Goal: Task Accomplishment & Management: Complete application form

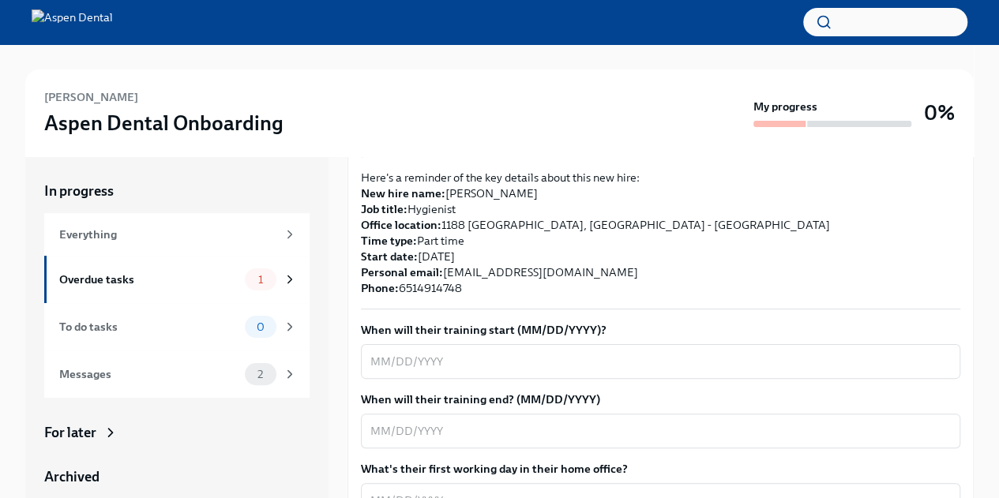
scroll to position [394, 0]
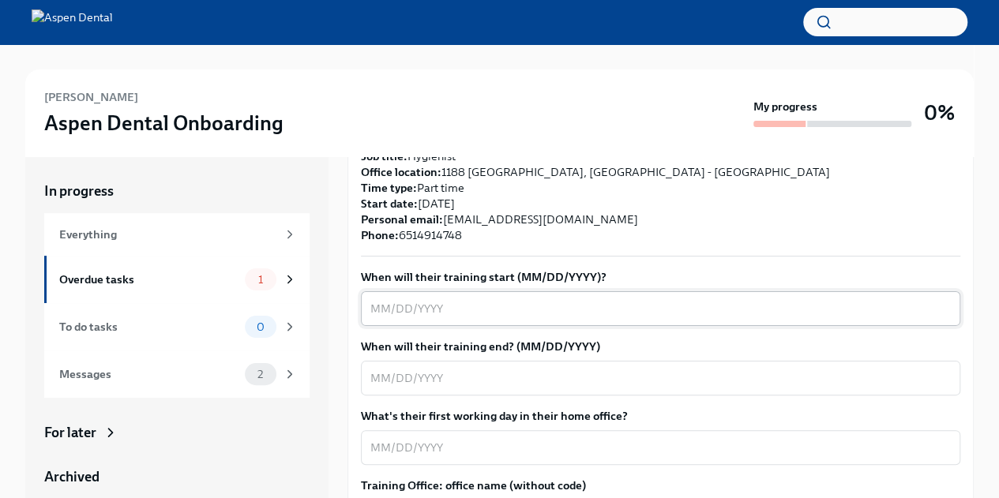
click at [494, 299] on textarea "When will their training start (MM/DD/YYYY)?" at bounding box center [660, 308] width 580 height 19
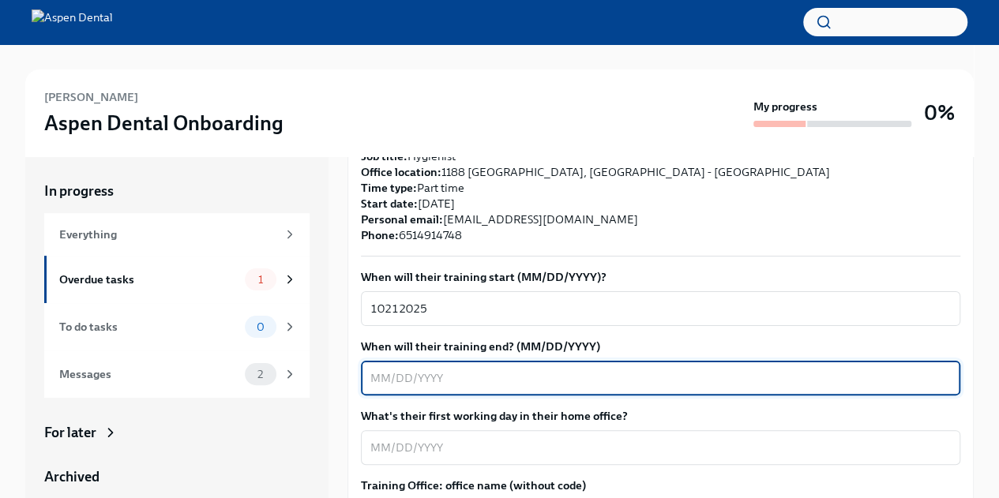
click at [475, 369] on textarea "When will their training end? (MM/DD/YYYY)" at bounding box center [660, 378] width 580 height 19
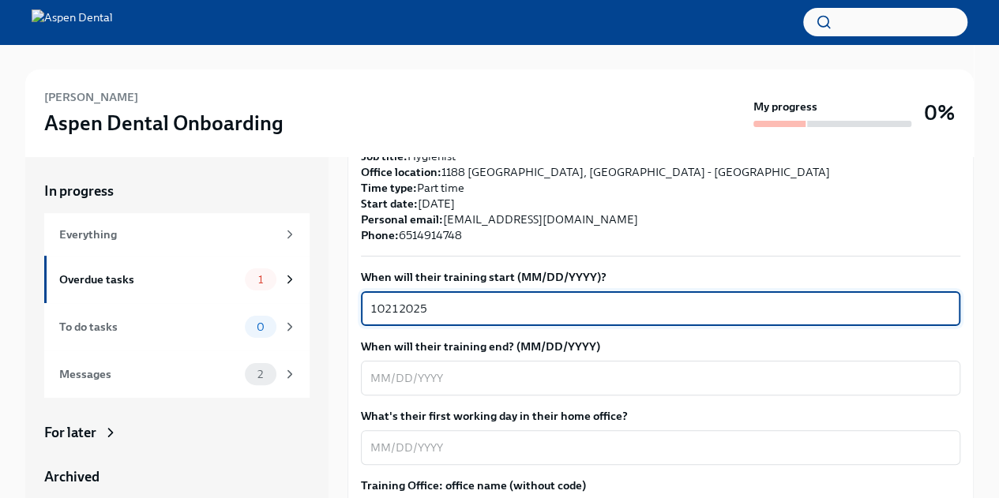
click at [384, 299] on textarea "10212025" at bounding box center [660, 308] width 580 height 19
click at [401, 299] on textarea "10/212025" at bounding box center [660, 308] width 580 height 19
type textarea "[DATE]"
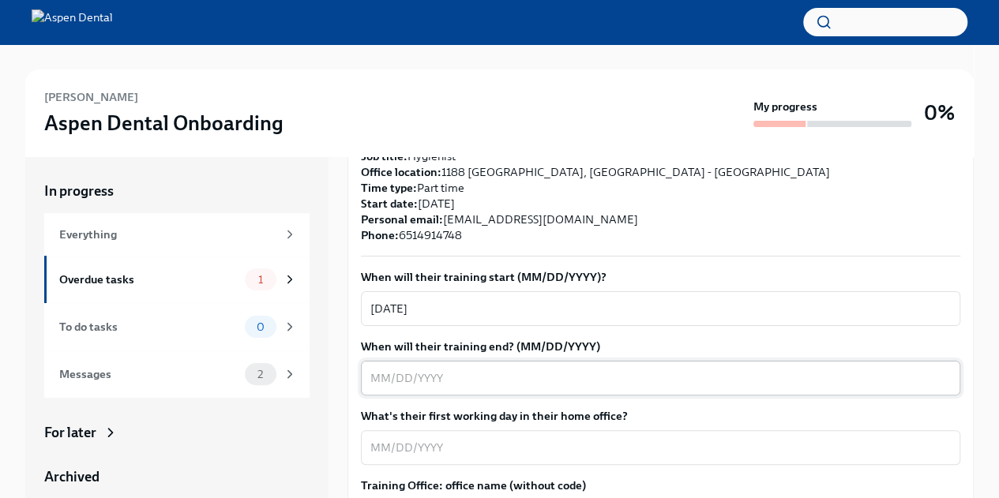
click at [487, 369] on textarea "When will their training end? (MM/DD/YYYY)" at bounding box center [660, 378] width 580 height 19
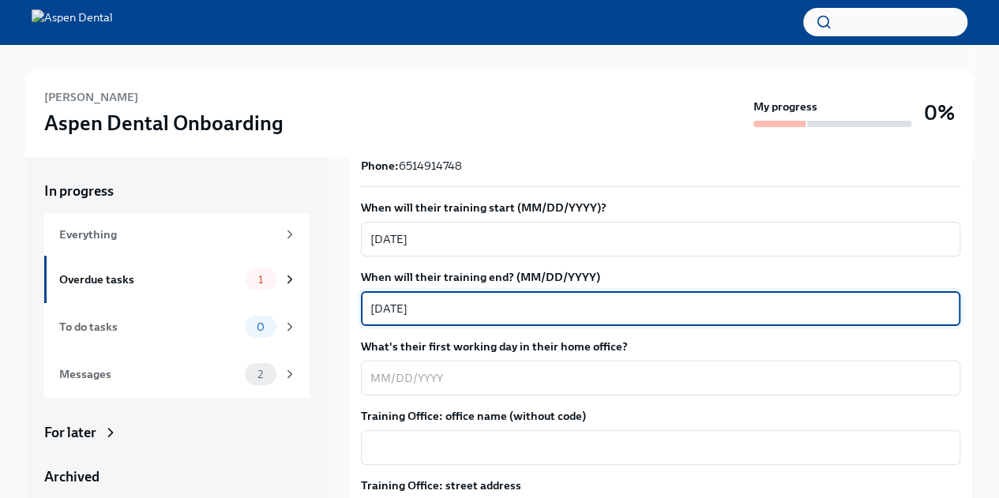
scroll to position [464, 0]
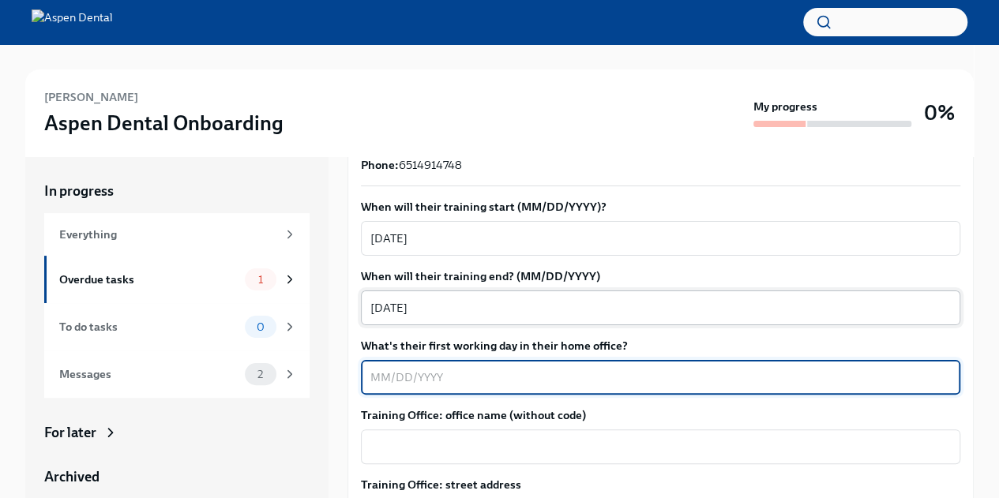
click at [487, 368] on textarea "What's their first working day in their home office?" at bounding box center [660, 377] width 580 height 19
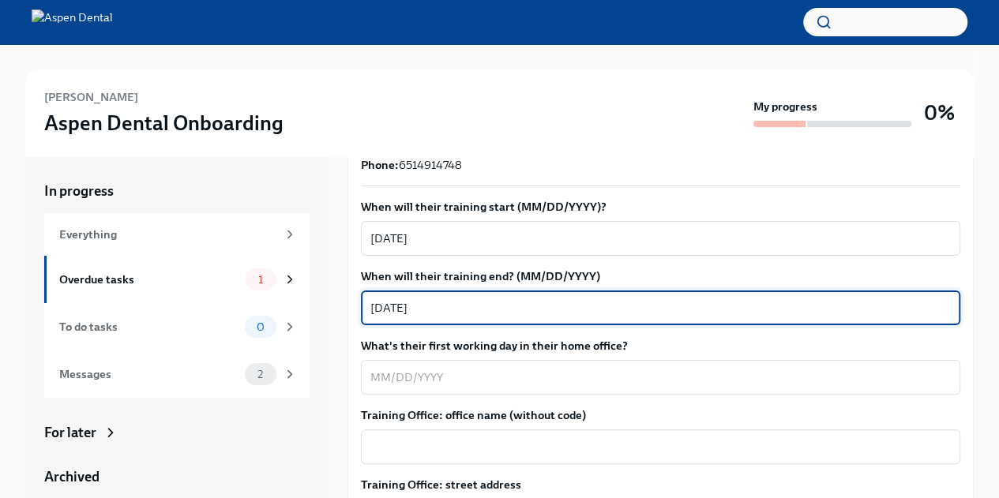
click at [401, 299] on textarea "[DATE]" at bounding box center [660, 308] width 580 height 19
type textarea "[DATE]"
click at [399, 368] on textarea "What's their first working day in their home office?" at bounding box center [660, 377] width 580 height 19
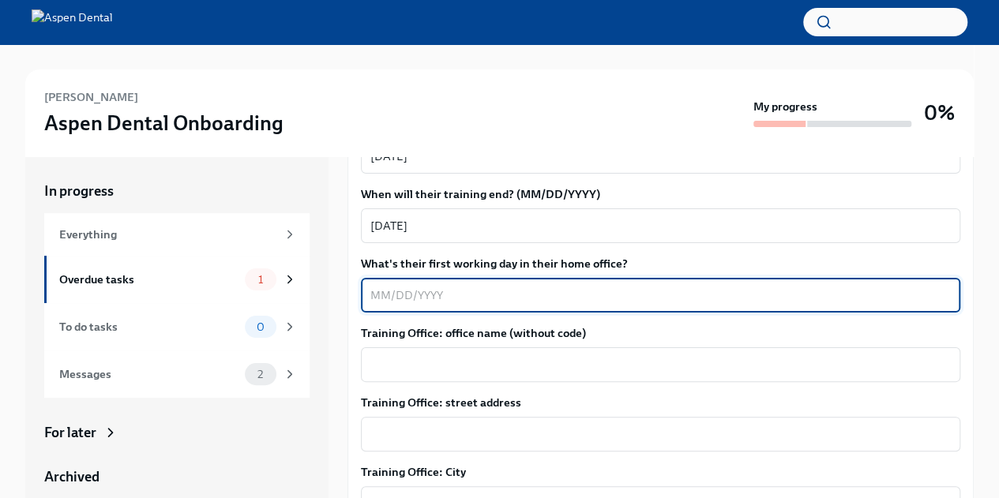
scroll to position [550, 0]
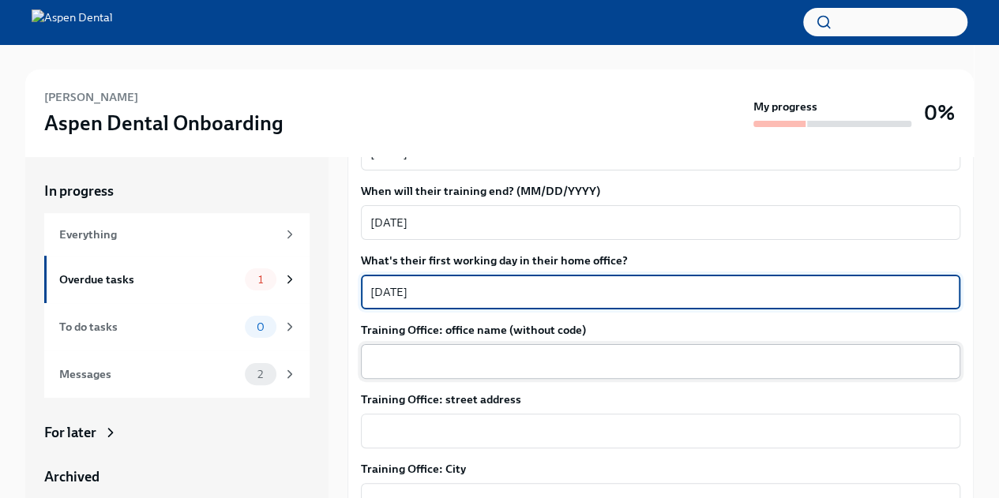
type textarea "[DATE]"
click at [450, 344] on div "x ​" at bounding box center [660, 361] width 599 height 35
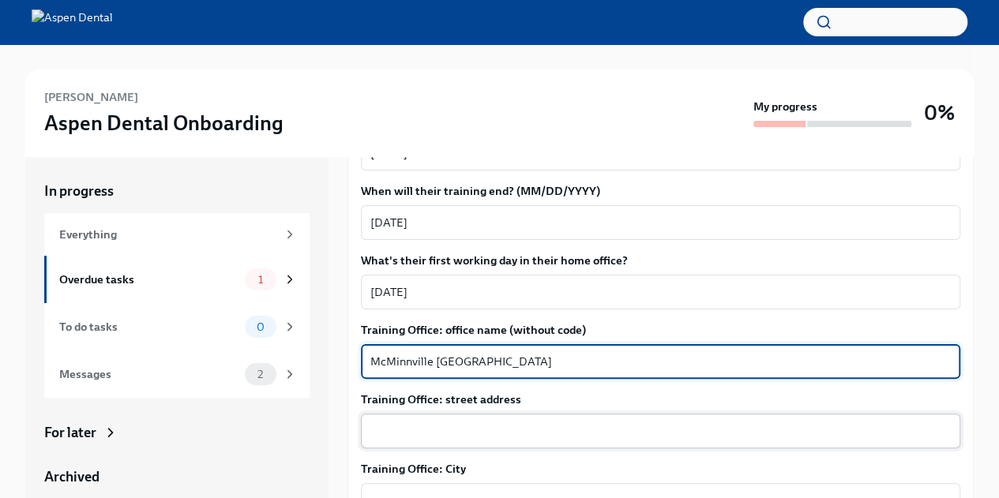
type textarea "McMinnville [GEOGRAPHIC_DATA]"
click at [442, 422] on textarea "Training Office: street address" at bounding box center [660, 431] width 580 height 19
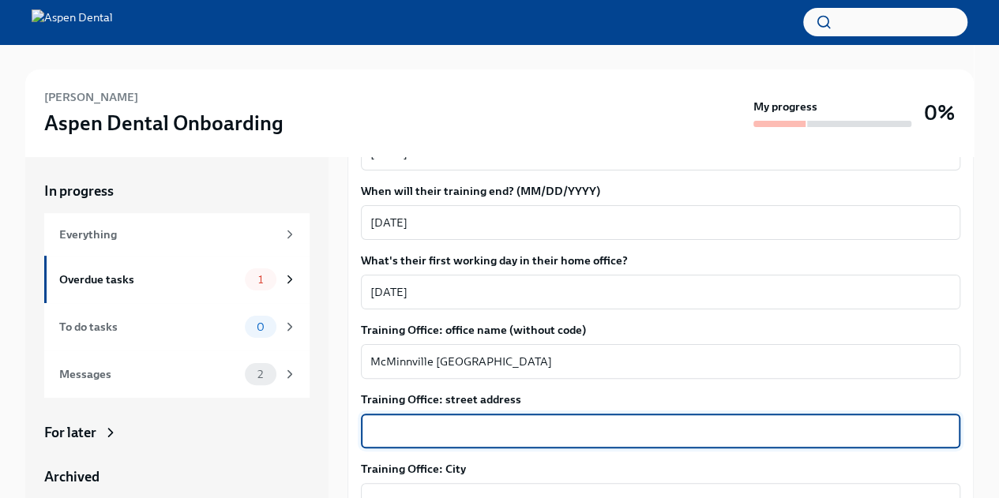
paste textarea "[STREET_ADDRESS]"
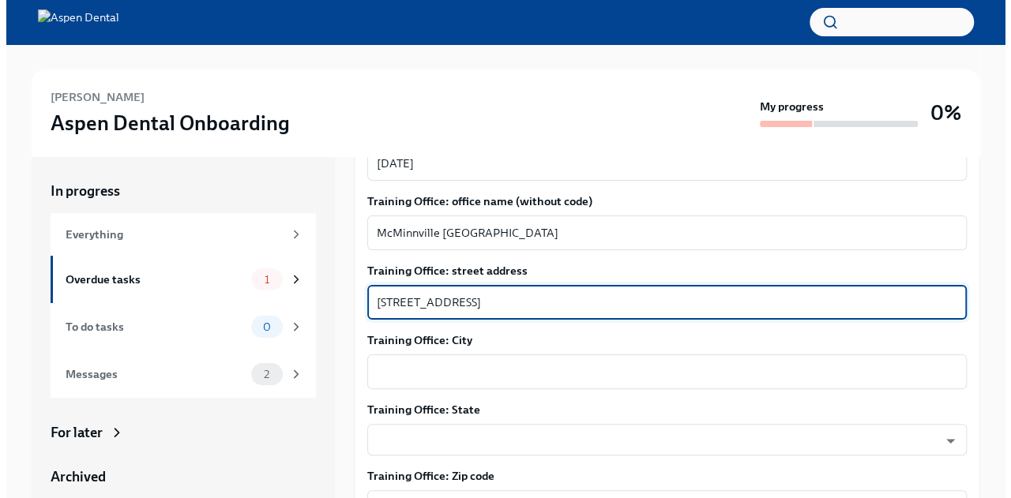
scroll to position [695, 0]
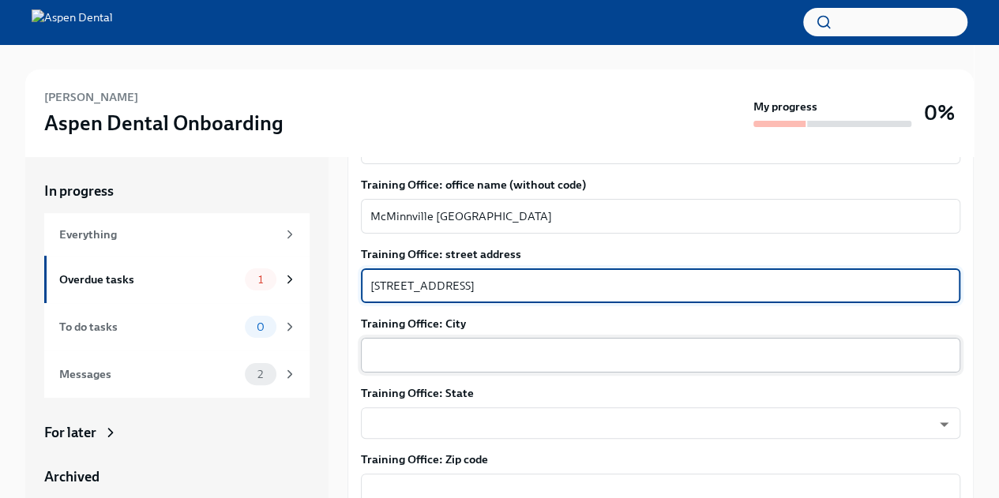
type textarea "[STREET_ADDRESS]"
click at [456, 346] on textarea "Training Office: City" at bounding box center [660, 355] width 580 height 19
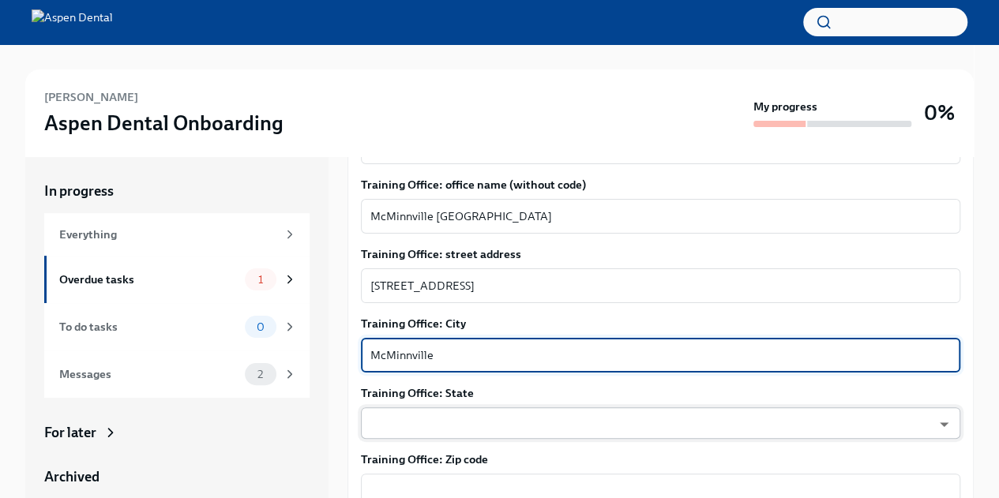
type textarea "McMinnville"
click at [450, 399] on body "[PERSON_NAME] Aspen Dental Onboarding My progress 0% In progress Everything Ove…" at bounding box center [499, 271] width 999 height 543
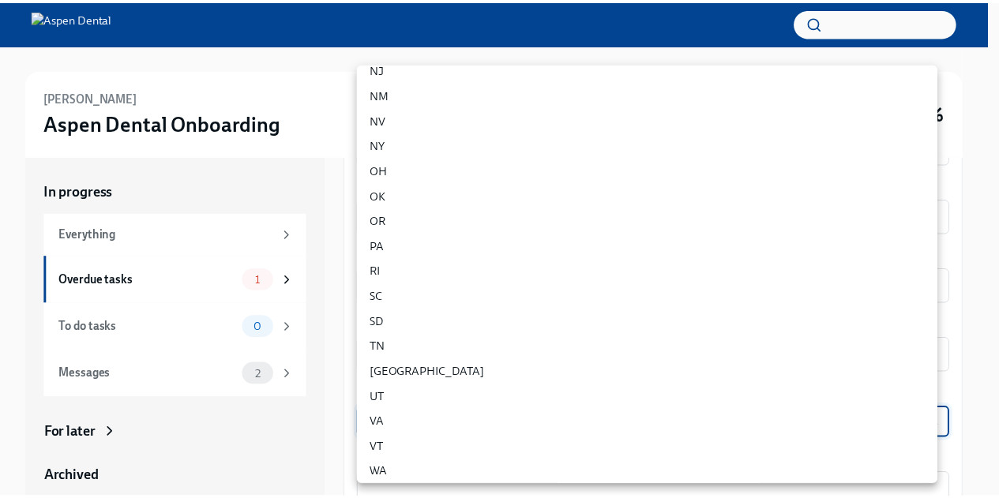
scroll to position [773, 0]
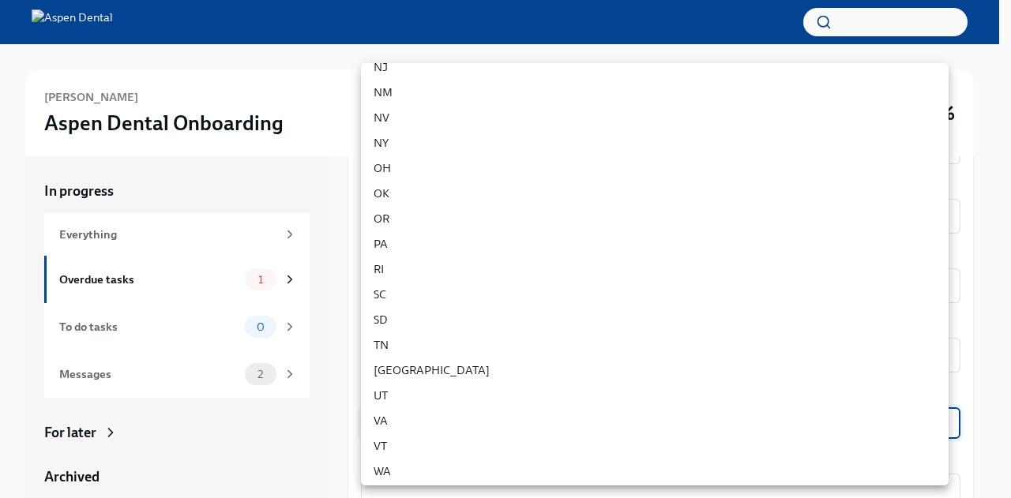
click at [445, 344] on li "TN" at bounding box center [655, 344] width 588 height 25
type input "OfPr9MNI5"
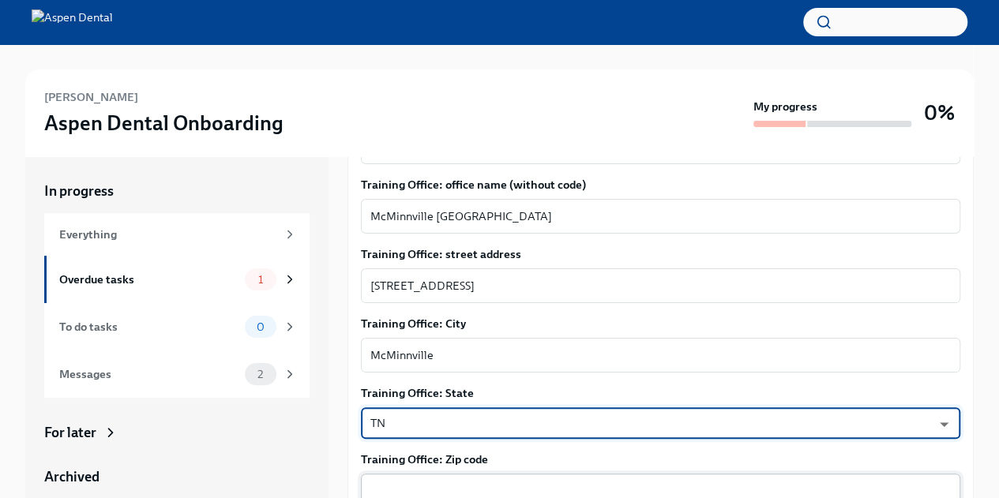
click at [420, 482] on textarea "Training Office: Zip code" at bounding box center [660, 491] width 580 height 19
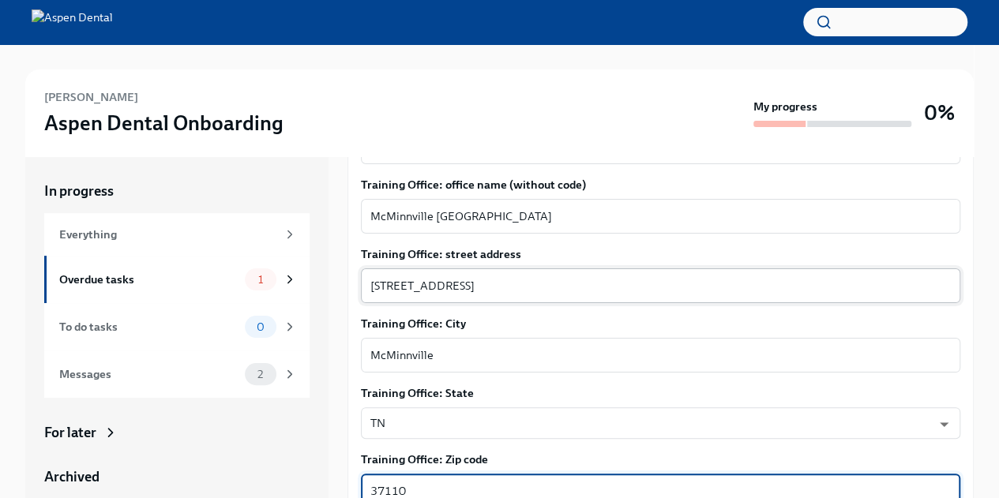
type textarea "37110"
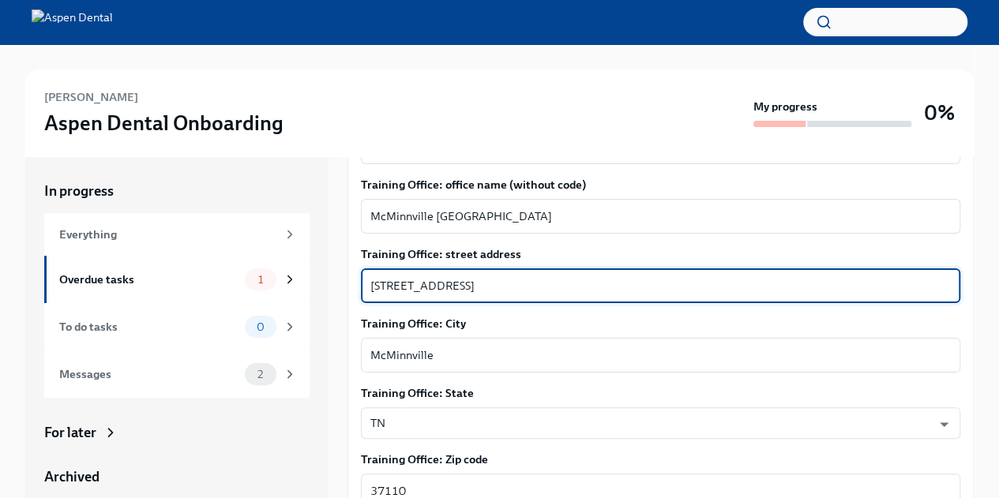
click at [626, 276] on textarea "[STREET_ADDRESS]" at bounding box center [660, 285] width 580 height 19
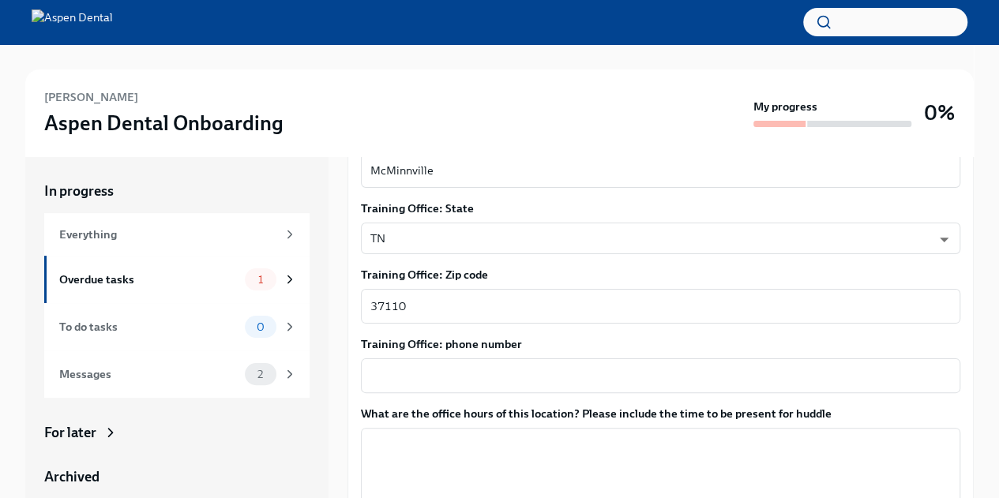
scroll to position [885, 0]
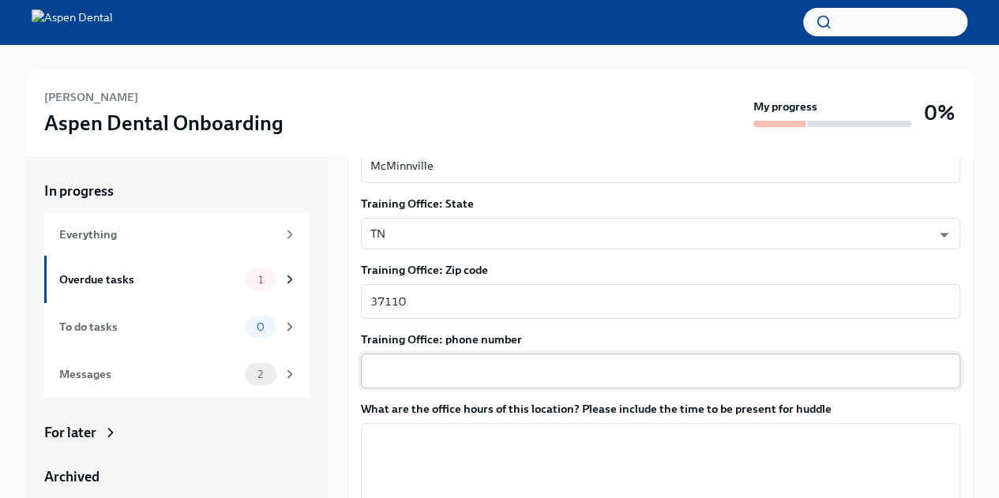
type textarea "[STREET_ADDRESS]"
click at [599, 362] on textarea "Training Office: phone number" at bounding box center [660, 371] width 580 height 19
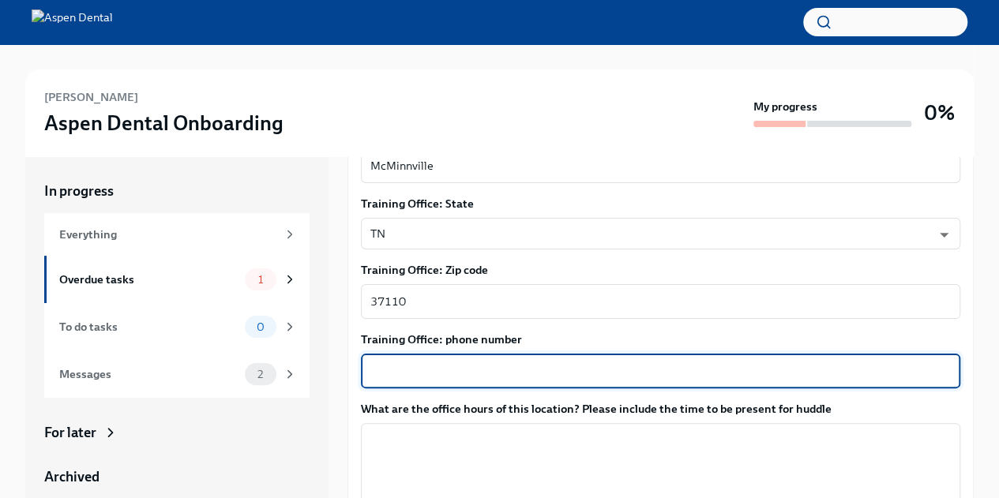
paste textarea "[PHONE_NUMBER]"
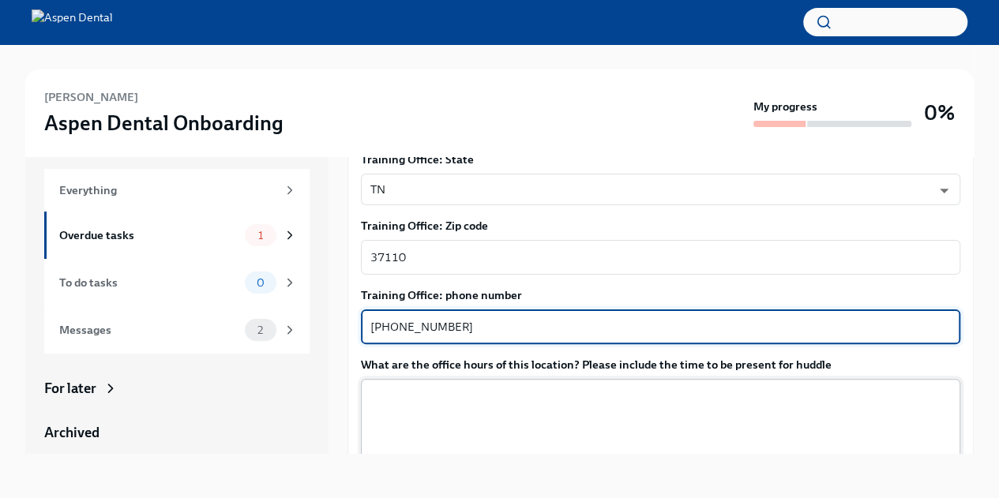
type textarea "[PHONE_NUMBER]"
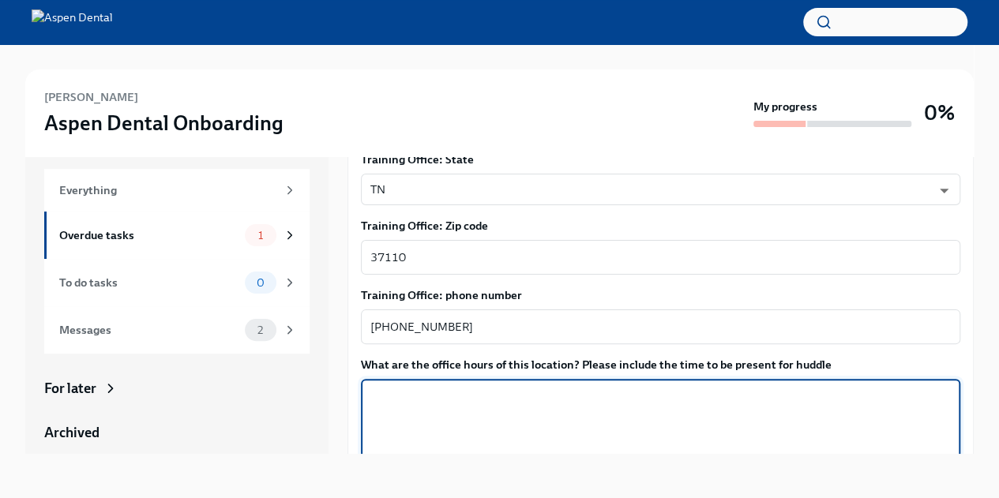
click at [373, 387] on textarea "What are the office hours of this location? Please include the time to be prese…" at bounding box center [660, 425] width 580 height 76
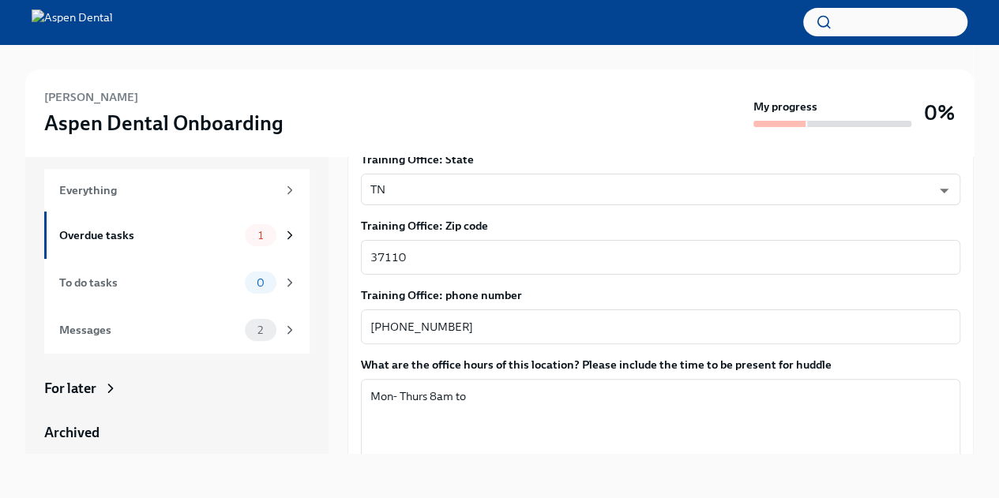
click at [415, 74] on div "[PERSON_NAME] Aspen Dental Onboarding My progress 0%" at bounding box center [499, 112] width 948 height 87
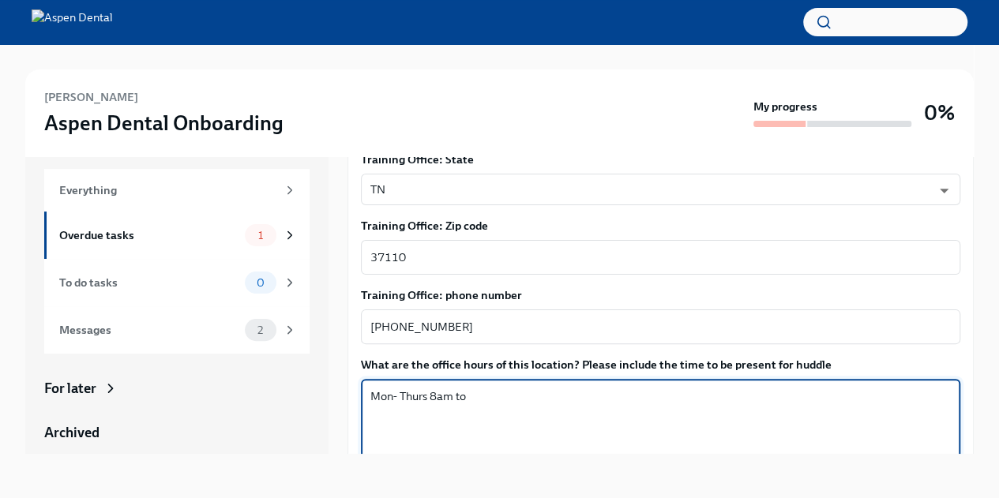
click at [465, 387] on textarea "Mon- Thurs 8am to" at bounding box center [660, 425] width 580 height 76
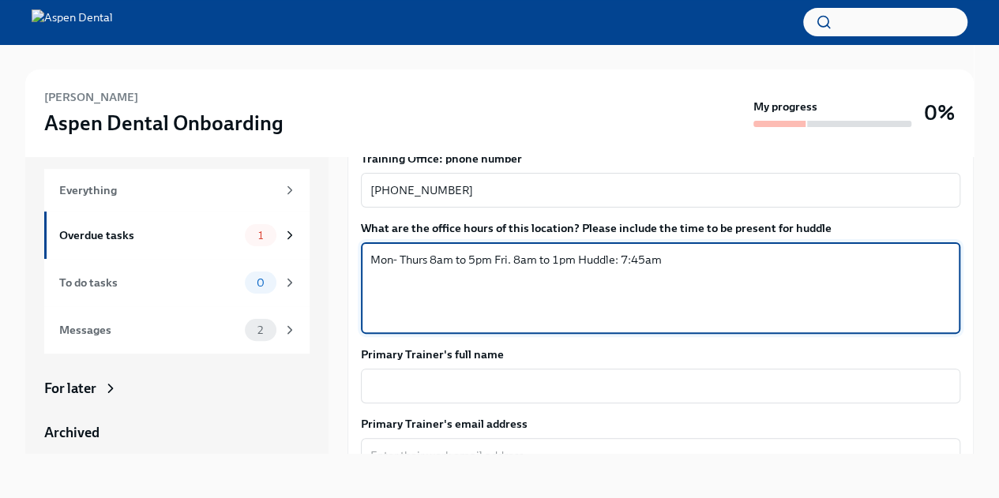
scroll to position [1022, 0]
type textarea "Mon- Thurs 8am to 5pm Fri. 8am to 1pm Huddle: 7:45am"
click at [482, 376] on textarea "Primary Trainer's full name" at bounding box center [660, 385] width 580 height 19
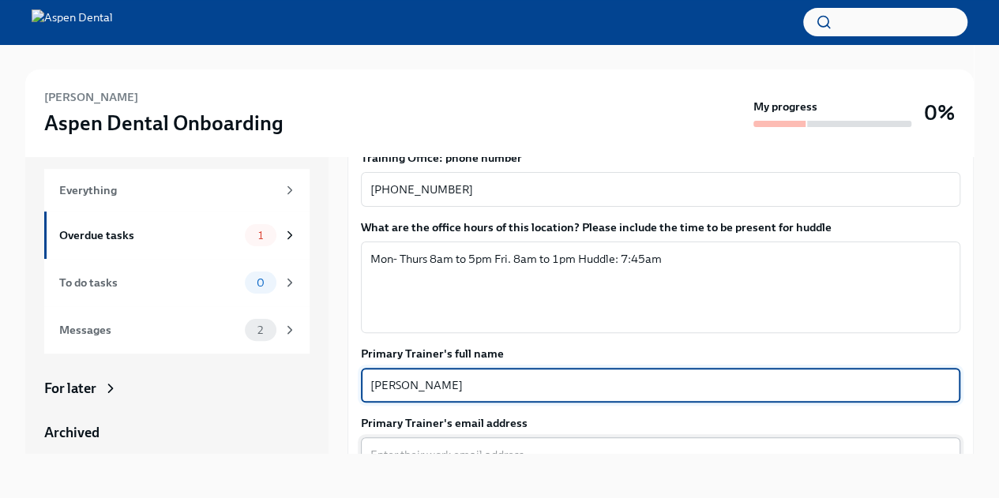
type textarea "[PERSON_NAME]"
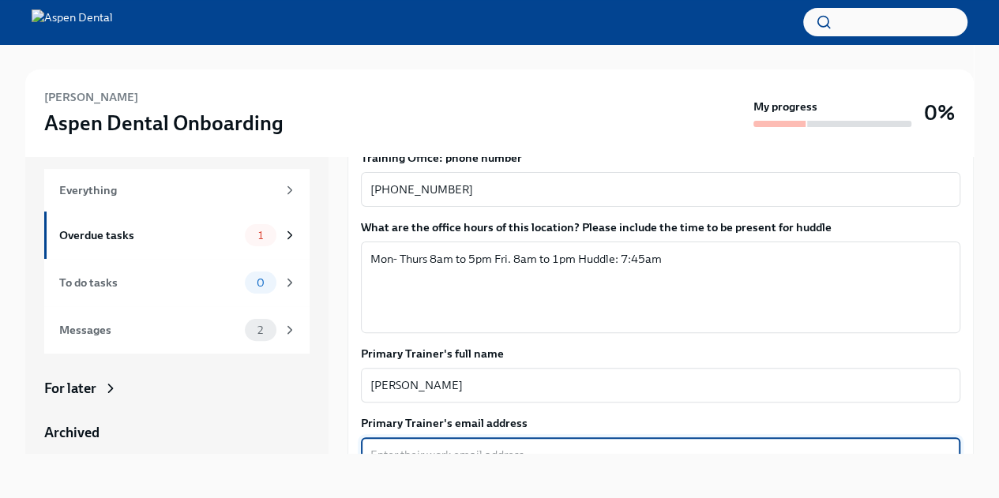
click at [400, 445] on textarea "Primary Trainer's email address" at bounding box center [660, 454] width 580 height 19
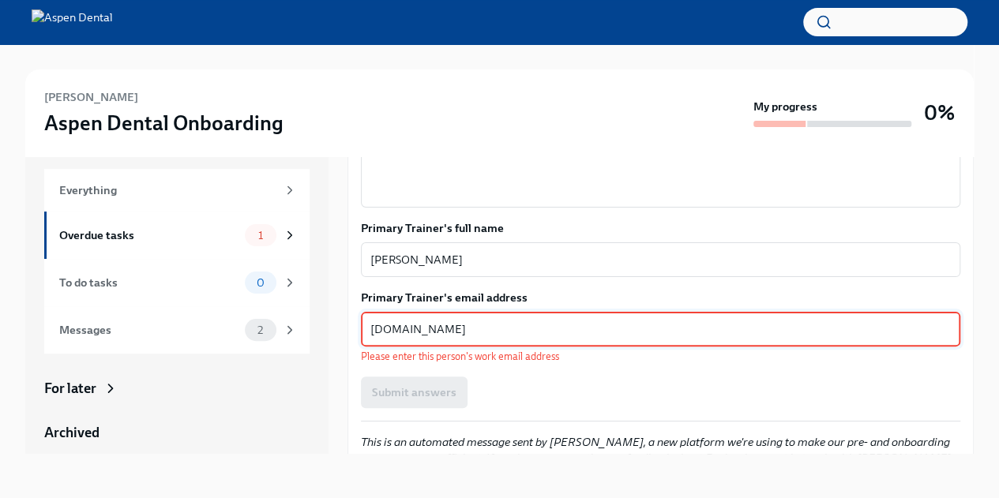
scroll to position [1148, 0]
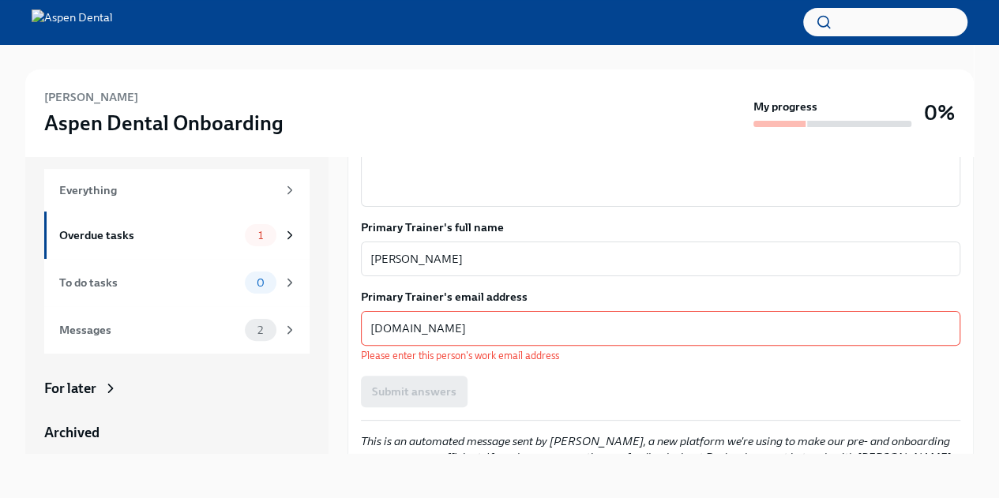
click at [503, 380] on div "Submit answers" at bounding box center [660, 392] width 599 height 32
click at [441, 319] on textarea "[DOMAIN_NAME]" at bounding box center [660, 328] width 580 height 19
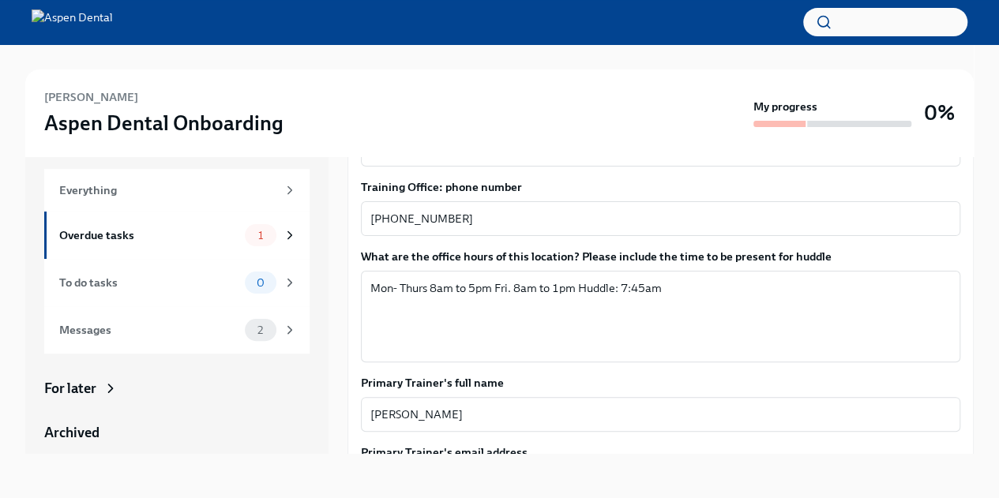
scroll to position [983, 0]
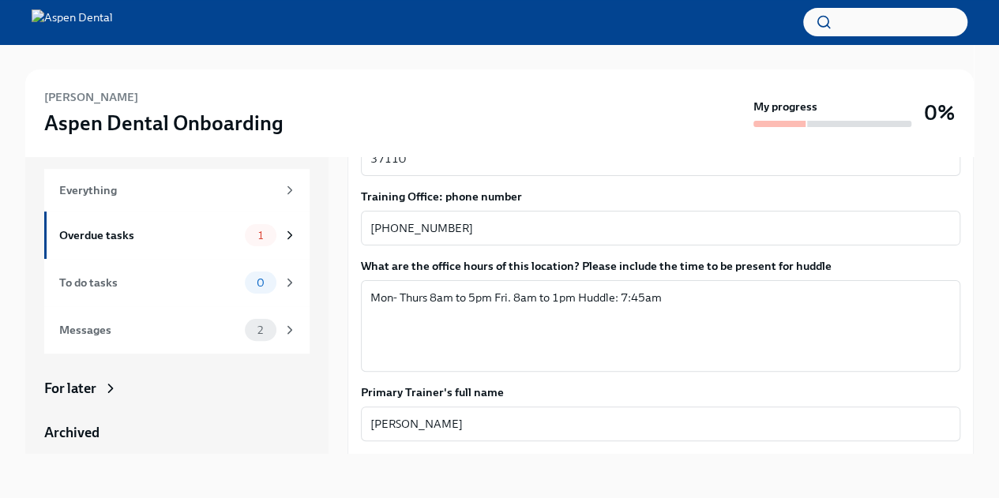
type textarea "[EMAIL_ADDRESS][DOMAIN_NAME]"
